Goal: Task Accomplishment & Management: Manage account settings

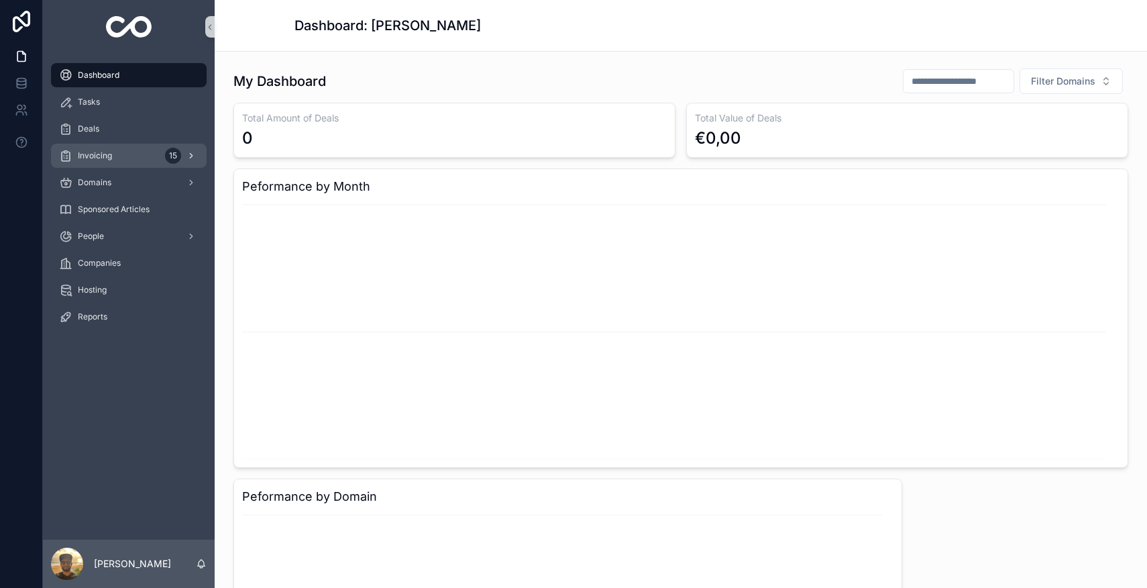
click at [127, 161] on div "Invoicing 15" at bounding box center [129, 155] width 140 height 21
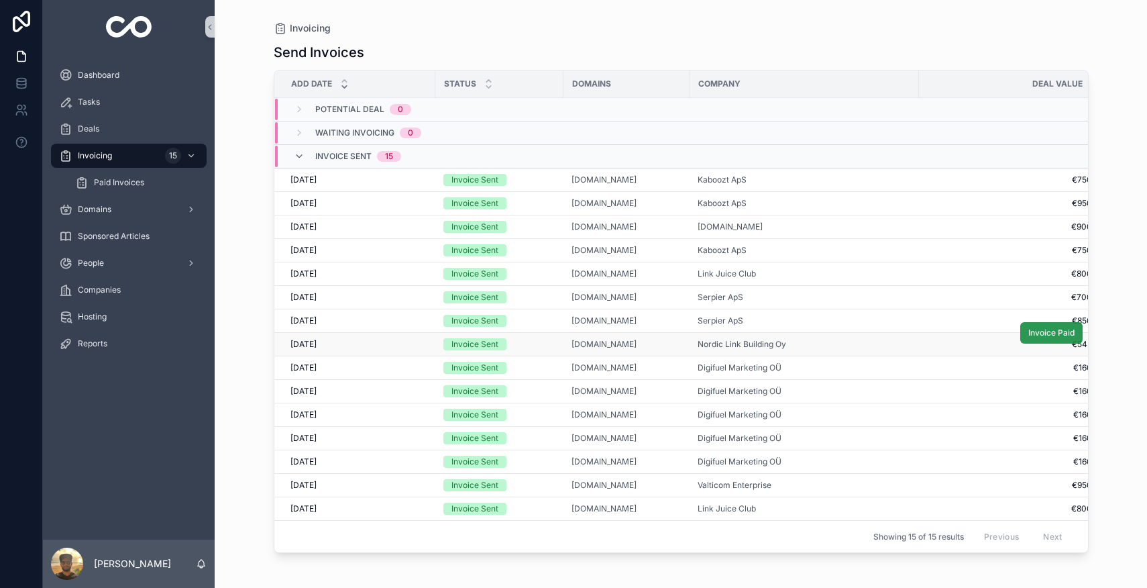
click at [1020, 337] on button "Invoice Paid" at bounding box center [1051, 332] width 62 height 21
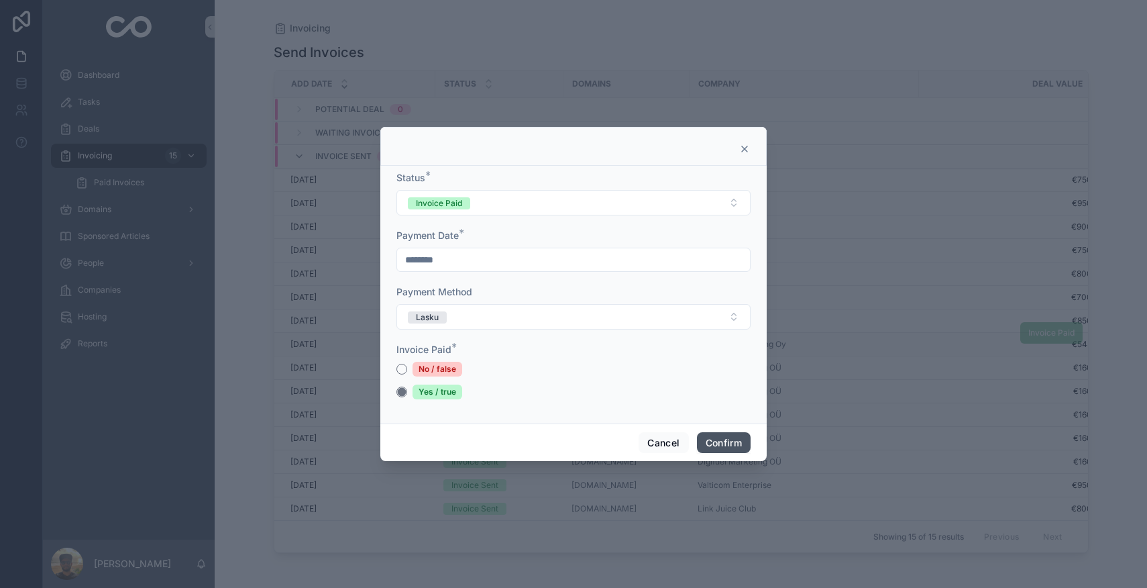
click at [721, 443] on button "Confirm" at bounding box center [724, 442] width 54 height 21
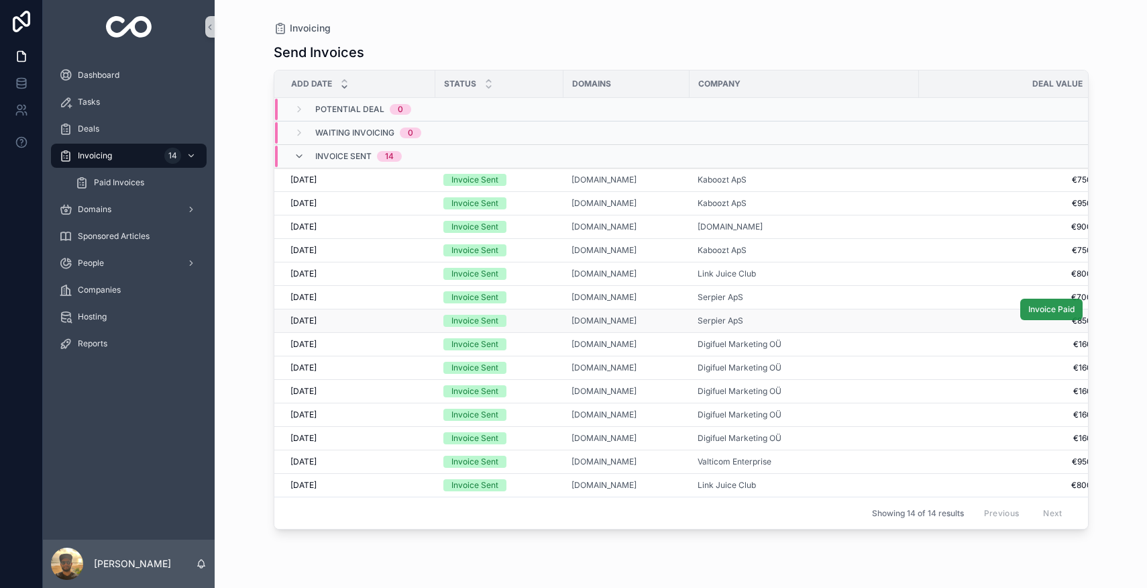
click at [1047, 310] on span "Invoice Paid" at bounding box center [1051, 309] width 46 height 11
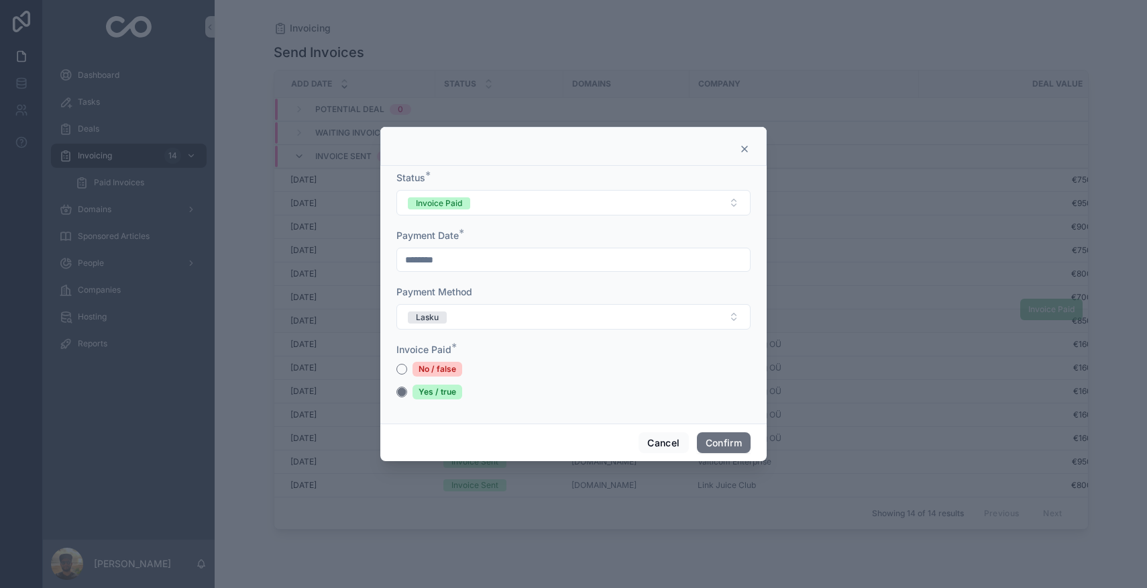
click at [697, 451] on span "Confirm" at bounding box center [724, 442] width 54 height 21
click at [698, 450] on button "Confirm" at bounding box center [724, 442] width 54 height 21
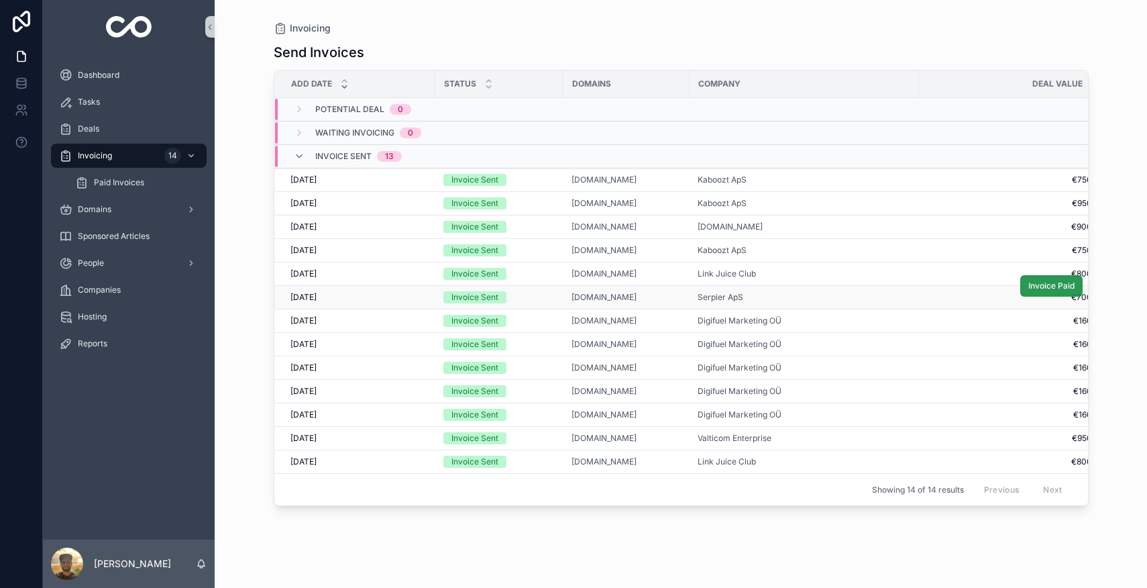
click at [1057, 286] on span "Invoice Paid" at bounding box center [1051, 285] width 46 height 11
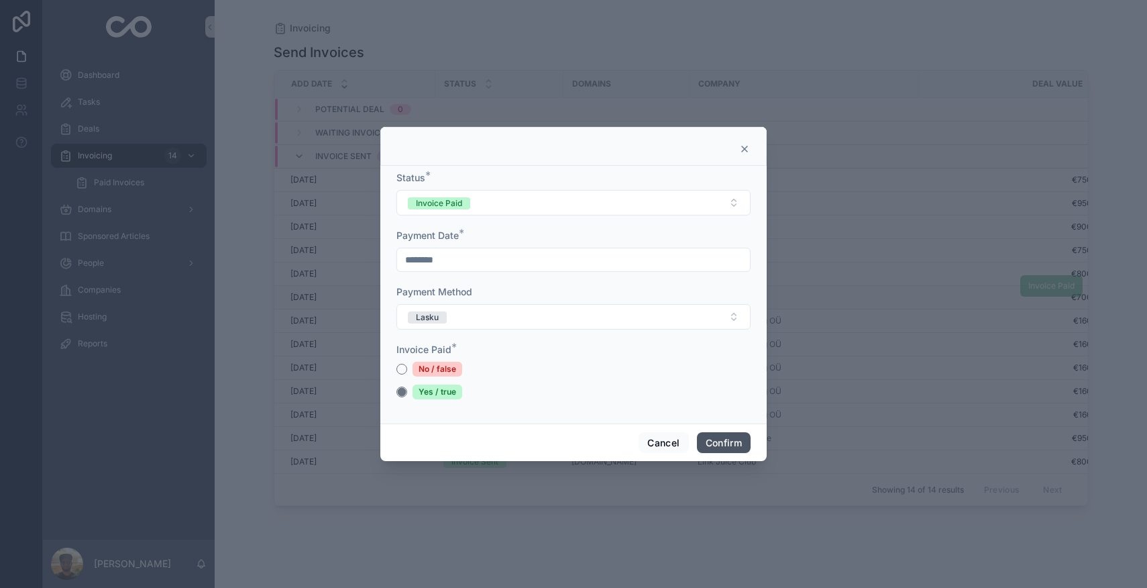
click at [735, 444] on button "Confirm" at bounding box center [724, 442] width 54 height 21
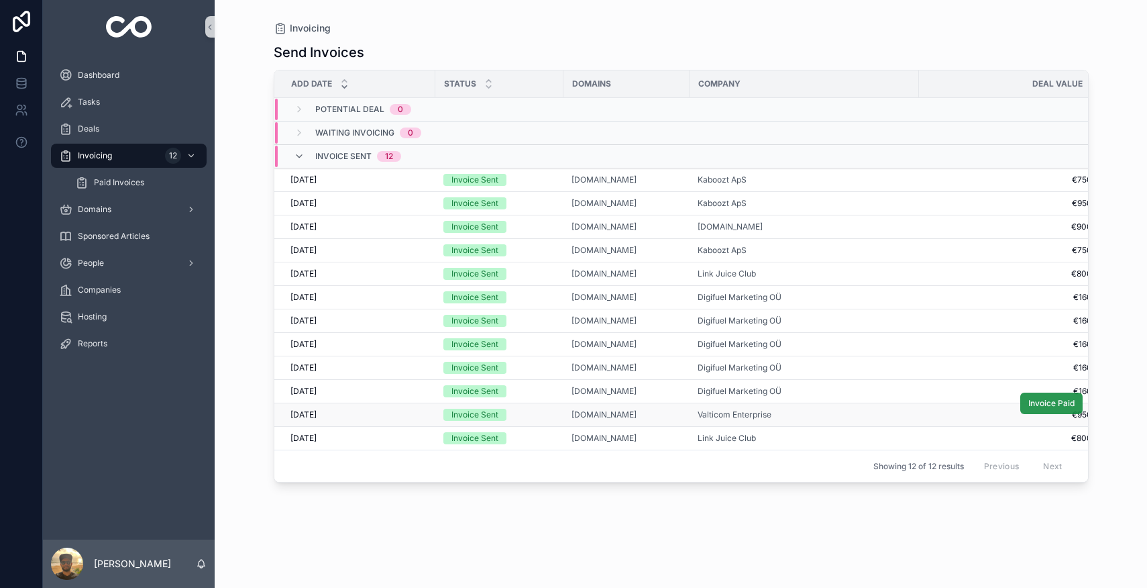
click at [1067, 402] on span "Invoice Paid" at bounding box center [1051, 403] width 46 height 11
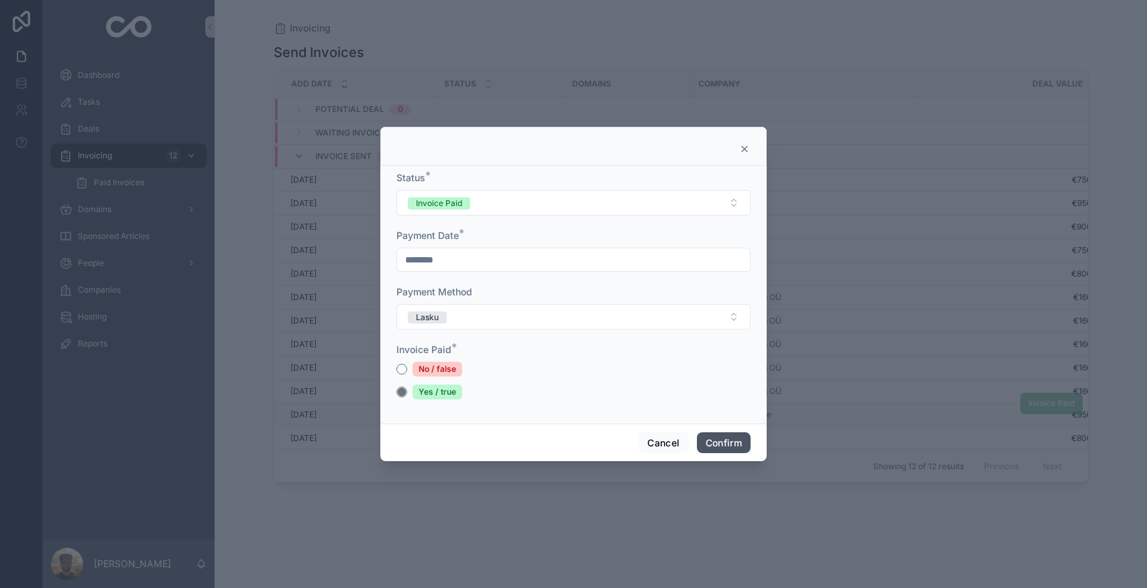
click at [719, 447] on button "Confirm" at bounding box center [724, 442] width 54 height 21
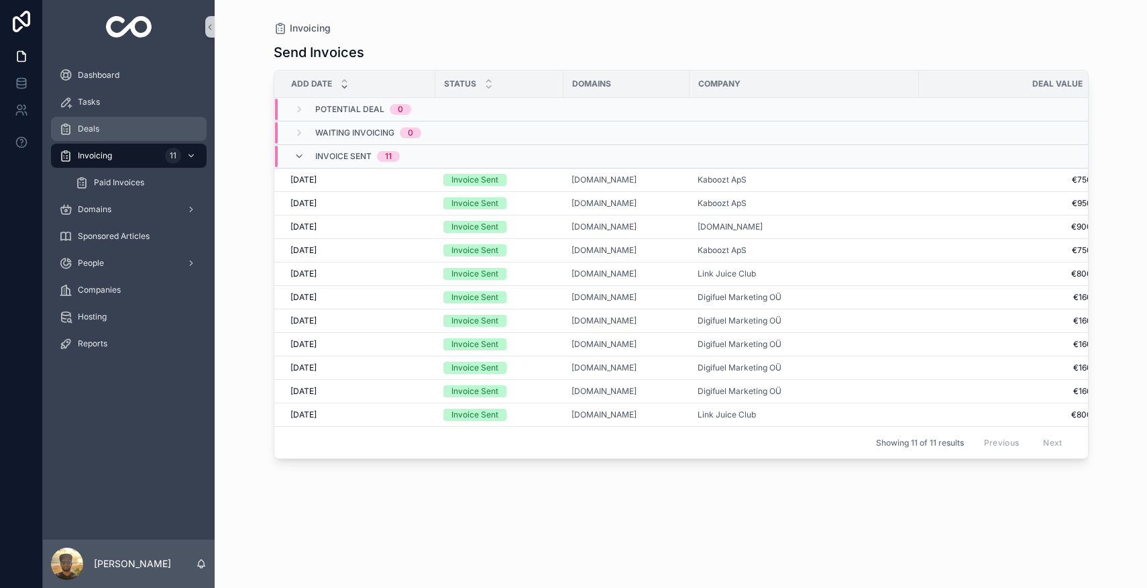
click at [89, 128] on span "Deals" at bounding box center [88, 128] width 21 height 11
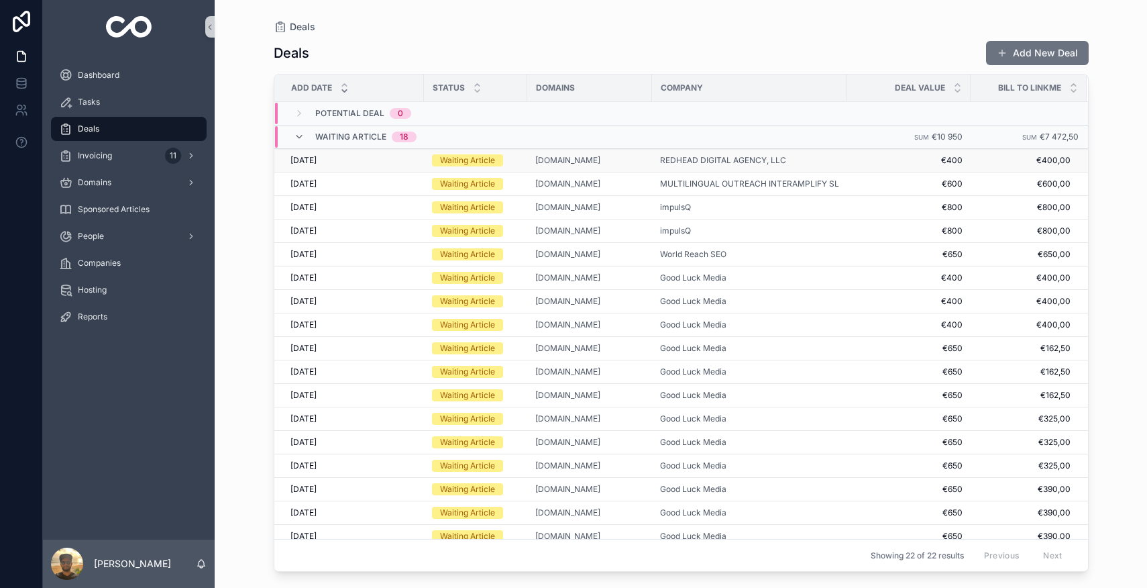
click at [585, 164] on div "[DOMAIN_NAME]" at bounding box center [589, 160] width 109 height 11
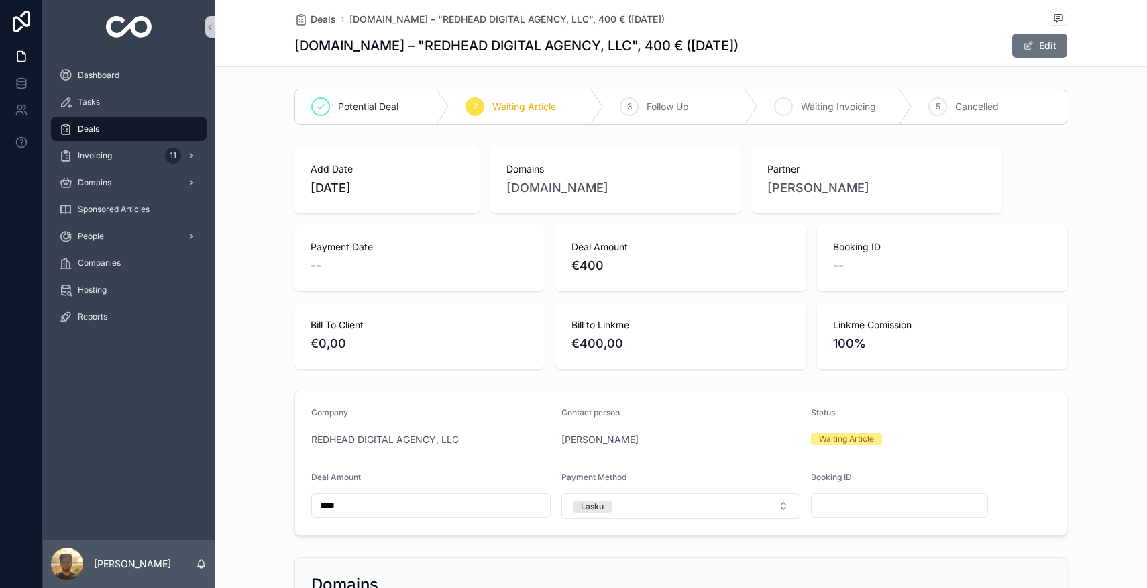
click at [833, 115] on div "4 Waiting Invoicing" at bounding box center [835, 106] width 154 height 35
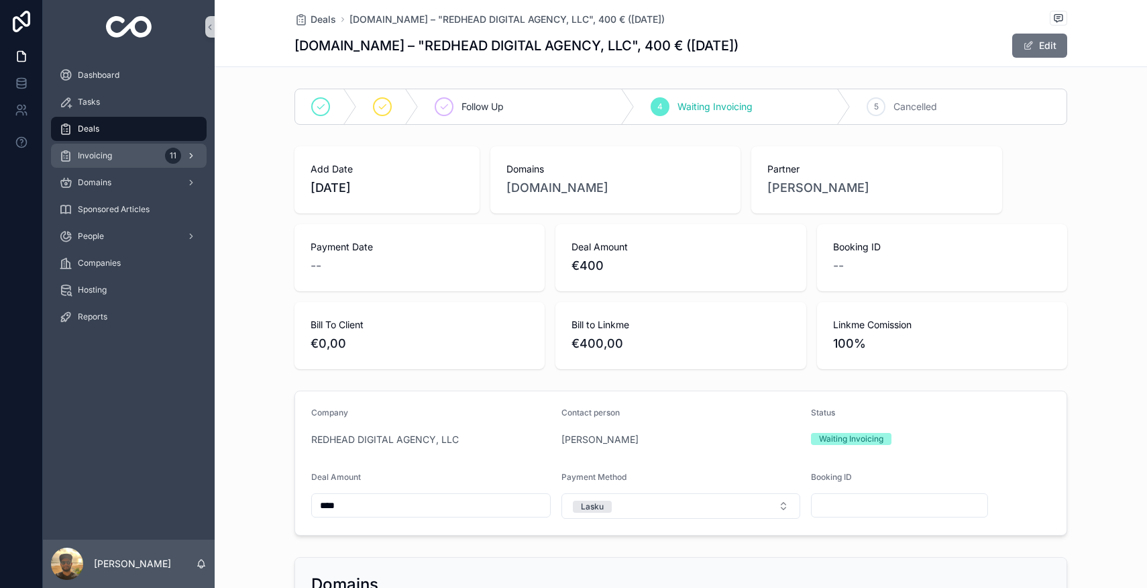
click at [106, 160] on span "Invoicing" at bounding box center [95, 155] width 34 height 11
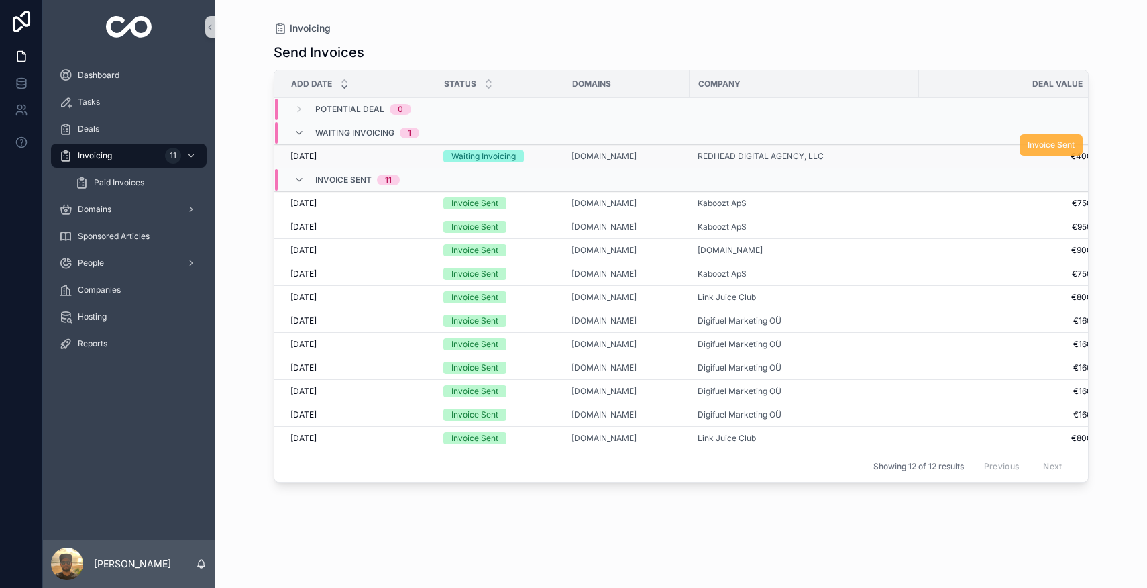
click at [1051, 145] on span "Invoice Sent" at bounding box center [1051, 145] width 47 height 11
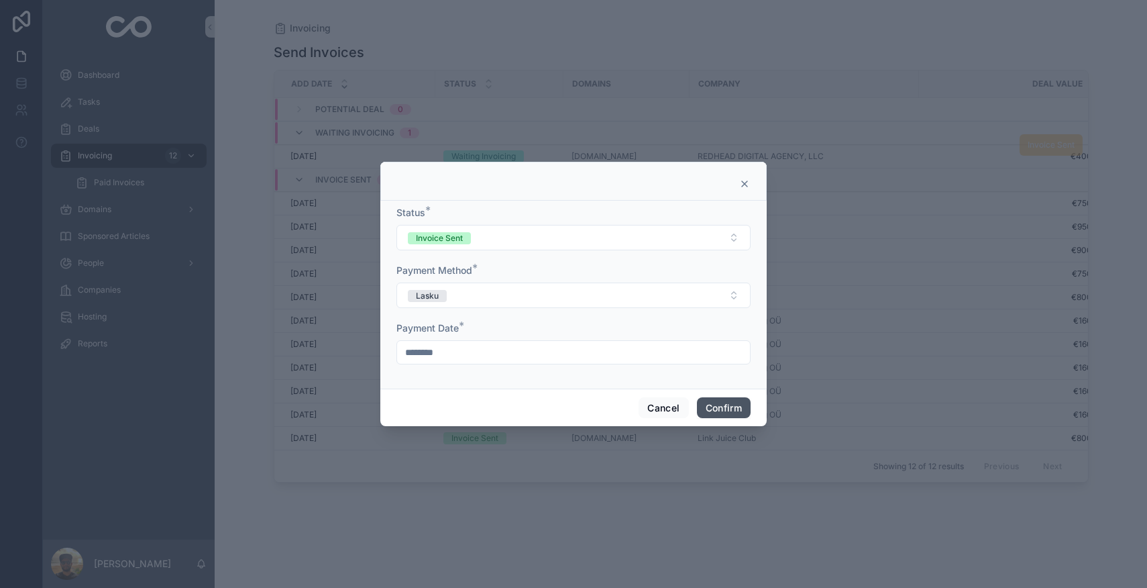
click at [712, 404] on button "Confirm" at bounding box center [724, 407] width 54 height 21
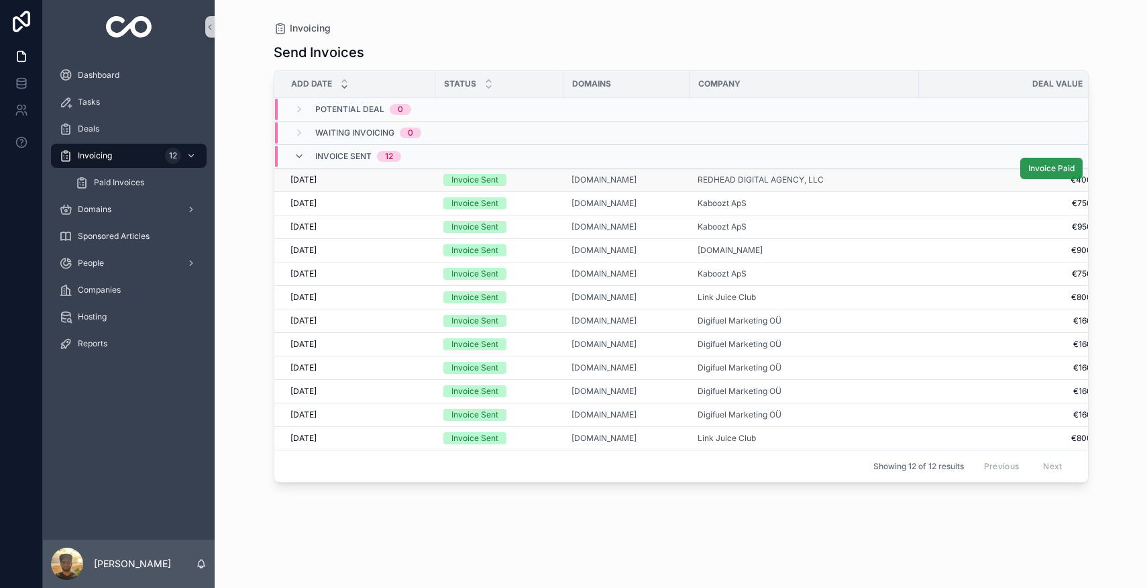
click at [1046, 172] on span "Invoice Paid" at bounding box center [1051, 168] width 46 height 11
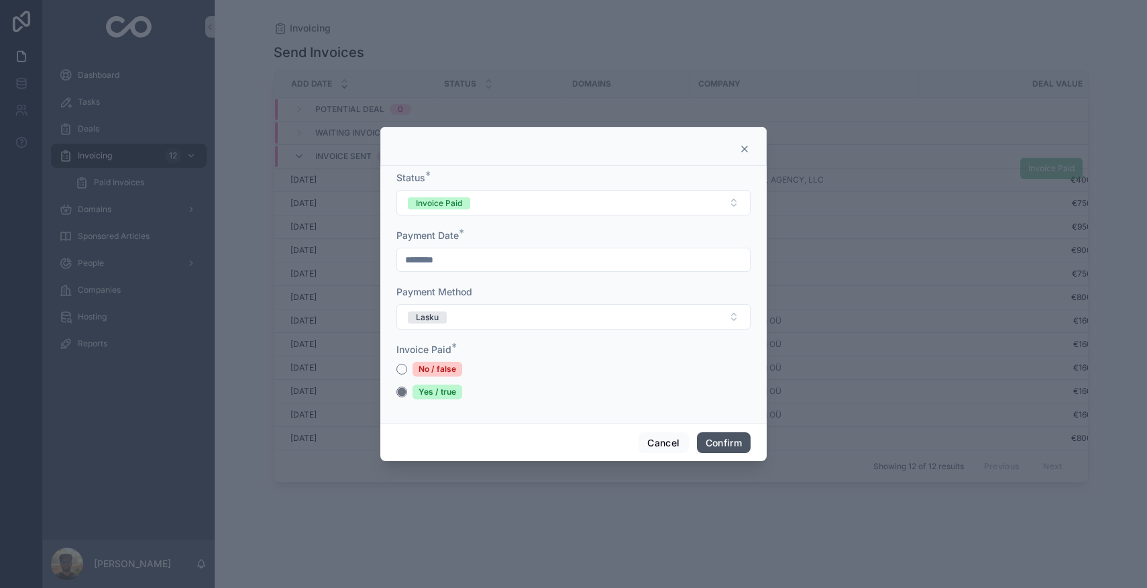
click at [724, 452] on button "Confirm" at bounding box center [724, 442] width 54 height 21
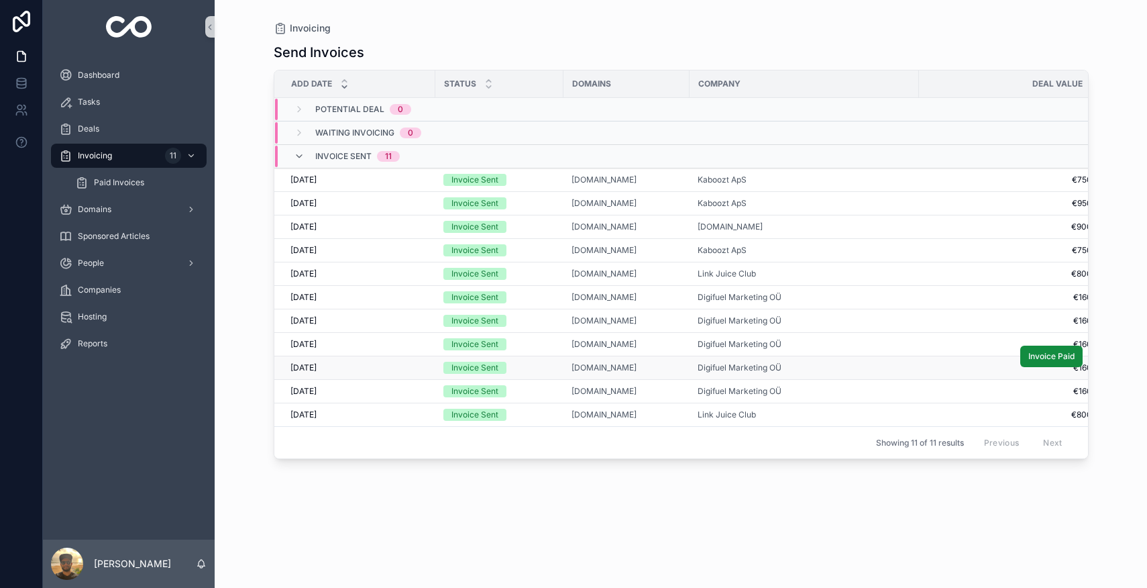
scroll to position [0, 21]
